Goal: Task Accomplishment & Management: Complete application form

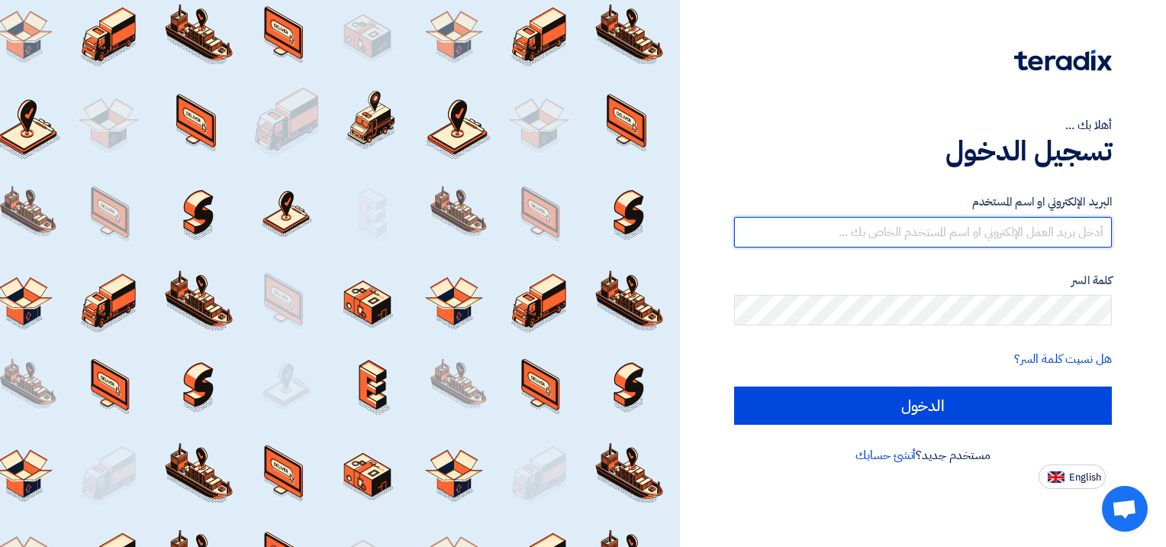
click at [969, 237] on input "text" at bounding box center [923, 232] width 378 height 31
